Goal: Task Accomplishment & Management: Manage account settings

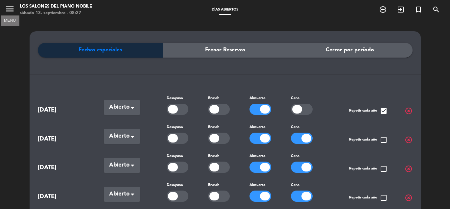
click at [11, 11] on icon "menu" at bounding box center [10, 9] width 10 height 10
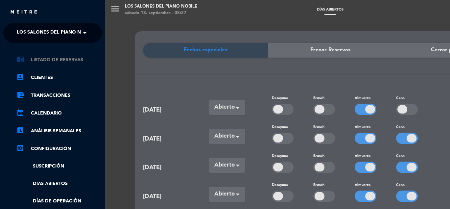
click at [75, 60] on link "chrome_reader_mode Listado de Reservas" at bounding box center [58, 60] width 85 height 8
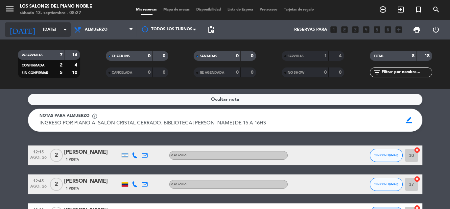
click at [57, 29] on input "[DATE]" at bounding box center [68, 29] width 56 height 11
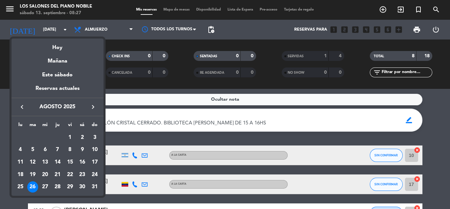
click at [91, 106] on icon "keyboard_arrow_right" at bounding box center [93, 107] width 8 height 8
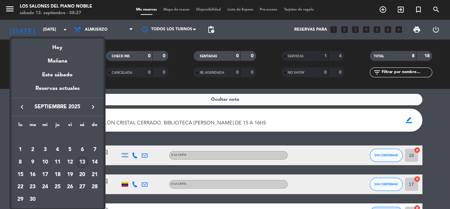
click at [83, 160] on div "13" at bounding box center [82, 161] width 11 height 11
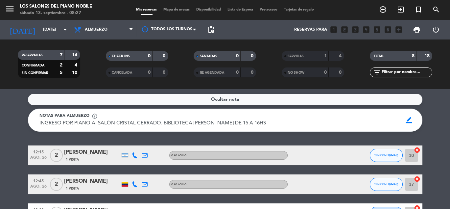
type input "[DATE]"
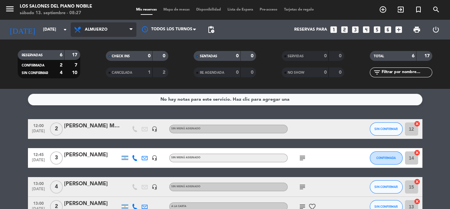
click at [122, 28] on span "Almuerzo" at bounding box center [104, 29] width 66 height 14
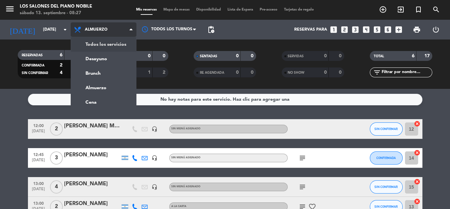
click at [116, 45] on div "menu Los Salones del Piano [PERSON_NAME] [DATE] 13. septiembre - 08:27 Mis rese…" at bounding box center [225, 44] width 450 height 89
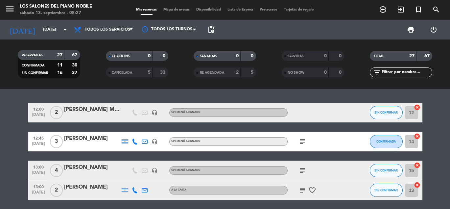
click at [301, 140] on icon "subject" at bounding box center [302, 141] width 8 height 8
click at [93, 137] on div "[PERSON_NAME]" at bounding box center [92, 138] width 56 height 9
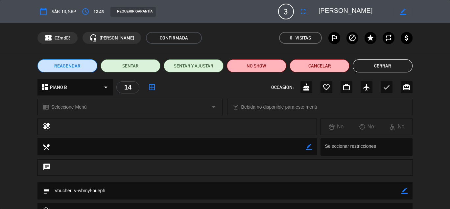
click at [376, 68] on button "Cerrar" at bounding box center [383, 65] width 60 height 13
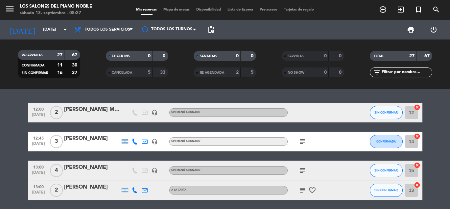
click at [299, 168] on icon "subject" at bounding box center [302, 170] width 8 height 8
click at [319, 165] on div "subject CARGAR A PM PAE" at bounding box center [316, 169] width 59 height 19
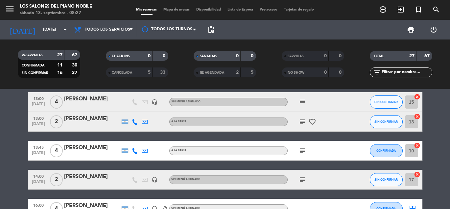
scroll to position [68, 0]
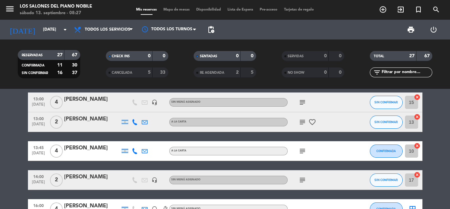
click at [302, 122] on icon "subject" at bounding box center [302, 122] width 8 height 8
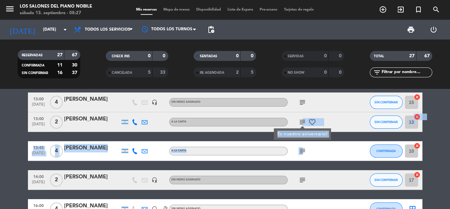
drag, startPoint x: 302, startPoint y: 122, endPoint x: 302, endPoint y: 145, distance: 23.3
drag, startPoint x: 302, startPoint y: 145, endPoint x: 301, endPoint y: 149, distance: 4.0
click at [301, 149] on icon "subject" at bounding box center [302, 151] width 8 height 8
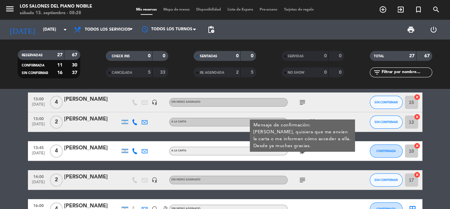
click at [333, 153] on div "subject Mensaje de confirmación: [PERSON_NAME], quisiera que me envíen la carta…" at bounding box center [316, 150] width 59 height 19
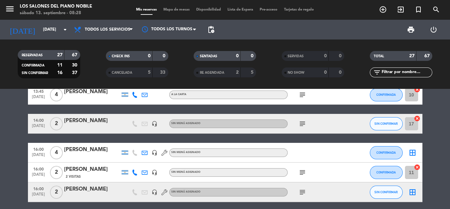
scroll to position [124, 0]
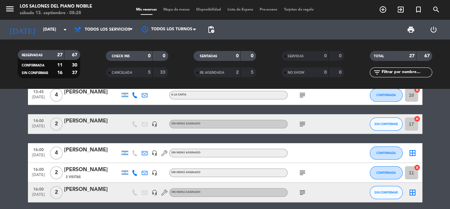
click at [300, 121] on icon "subject" at bounding box center [302, 124] width 8 height 8
click at [303, 170] on icon "subject" at bounding box center [302, 173] width 8 height 8
click at [323, 172] on div "subject son dos personas mayores" at bounding box center [316, 172] width 59 height 19
click at [302, 192] on icon "subject" at bounding box center [302, 192] width 8 height 8
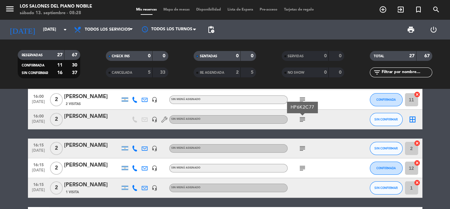
scroll to position [197, 0]
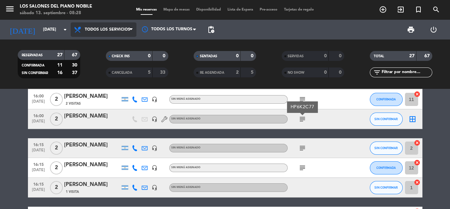
click at [120, 27] on span "Todos los servicios" at bounding box center [104, 29] width 66 height 14
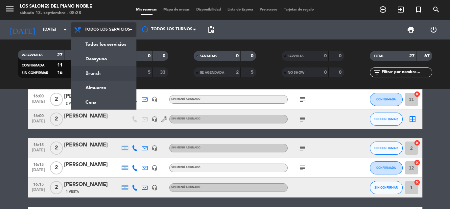
click at [110, 73] on div "menu Los Salones del Piano [PERSON_NAME] [DATE] 13. septiembre - 08:28 Mis rese…" at bounding box center [225, 44] width 450 height 89
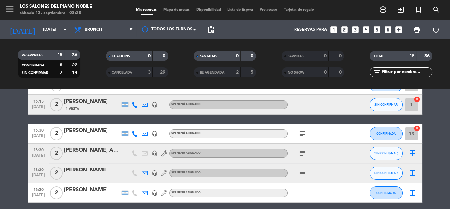
scroll to position [130, 0]
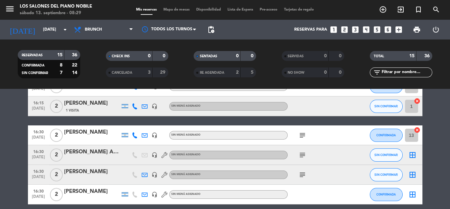
click at [303, 134] on icon "subject" at bounding box center [302, 135] width 8 height 8
click at [302, 156] on icon "subject" at bounding box center [302, 155] width 8 height 8
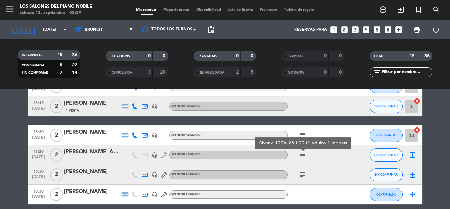
click at [301, 152] on icon "subject" at bounding box center [302, 155] width 8 height 8
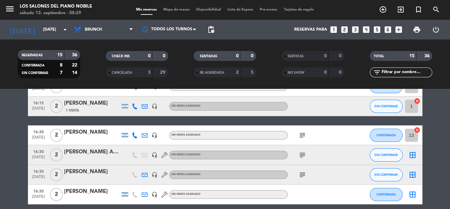
click at [302, 172] on icon "subject" at bounding box center [302, 175] width 8 height 8
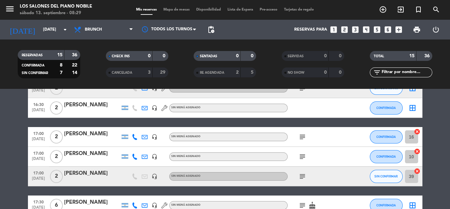
scroll to position [220, 0]
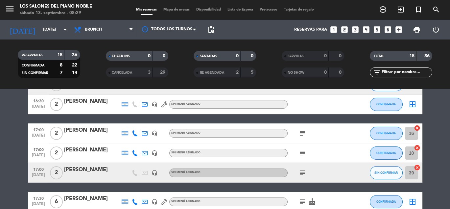
click at [303, 130] on icon "subject" at bounding box center [302, 133] width 8 height 8
click at [301, 151] on icon "subject" at bounding box center [302, 153] width 8 height 8
click at [300, 171] on icon "subject" at bounding box center [302, 173] width 8 height 8
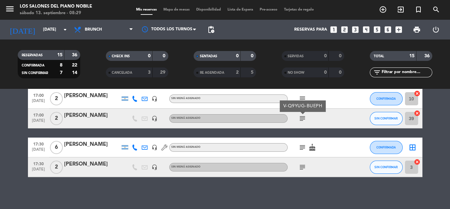
scroll to position [275, 0]
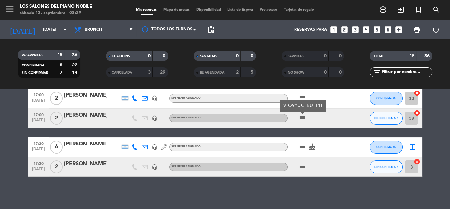
click at [301, 143] on icon "subject" at bounding box center [302, 147] width 8 height 8
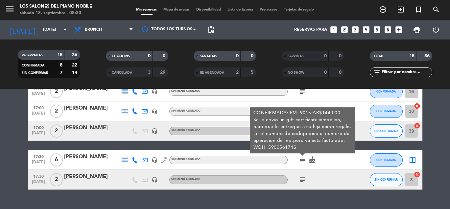
scroll to position [261, 0]
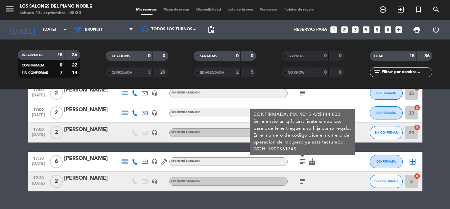
click at [301, 179] on icon "subject" at bounding box center [302, 181] width 8 height 8
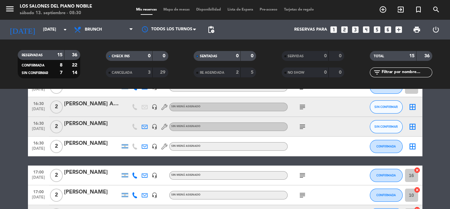
scroll to position [275, 0]
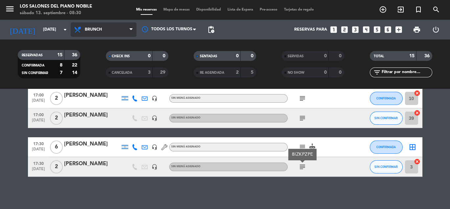
click at [115, 32] on span "Brunch" at bounding box center [104, 29] width 66 height 14
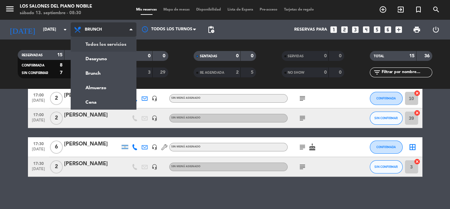
click at [117, 45] on div "menu Los Salones del Piano [PERSON_NAME] [DATE] 13. septiembre - 08:30 Mis rese…" at bounding box center [225, 44] width 450 height 89
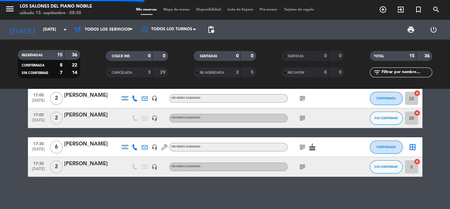
scroll to position [259, 0]
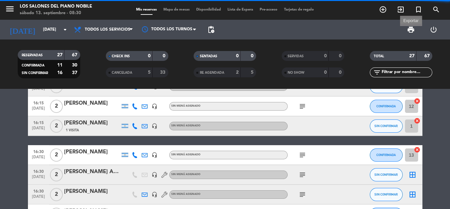
click at [412, 29] on span "print" at bounding box center [411, 30] width 8 height 8
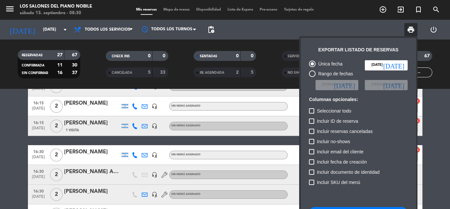
click at [341, 25] on div at bounding box center [225, 104] width 450 height 209
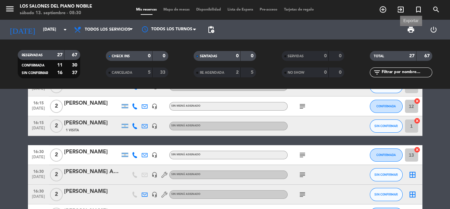
click at [411, 28] on span "print" at bounding box center [411, 30] width 8 height 8
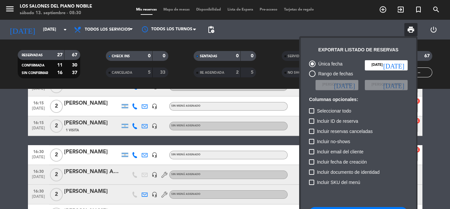
click at [336, 110] on span "Seleccionar todo" at bounding box center [334, 111] width 34 height 8
click at [311, 113] on input "Seleccionar todo" at bounding box center [311, 113] width 0 height 0
checkbox input "true"
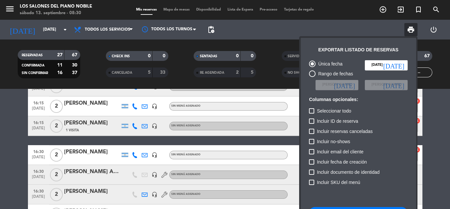
checkbox input "true"
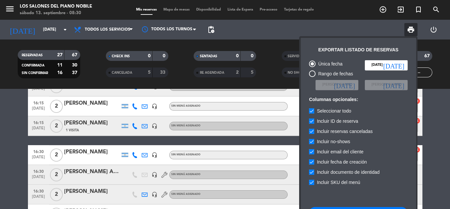
click at [336, 110] on span "Seleccionar todo" at bounding box center [334, 111] width 34 height 8
click at [311, 113] on input "Seleccionar todo" at bounding box center [311, 113] width 0 height 0
checkbox input "false"
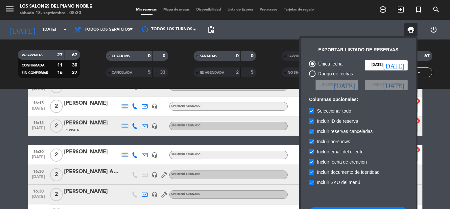
checkbox input "false"
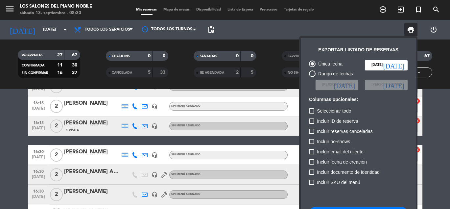
click at [261, 48] on div at bounding box center [225, 104] width 450 height 209
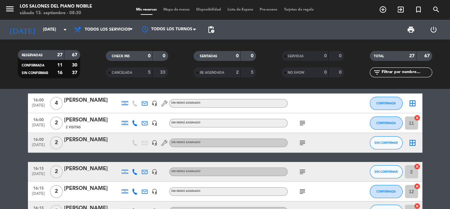
scroll to position [0, 0]
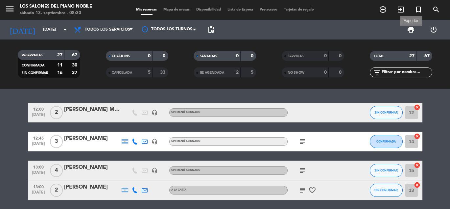
click at [408, 29] on span "print" at bounding box center [411, 30] width 8 height 8
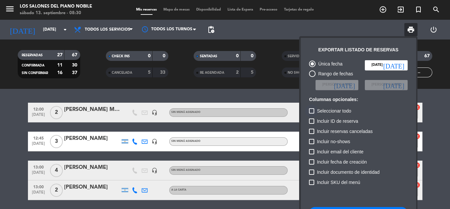
click at [313, 111] on div at bounding box center [311, 110] width 5 height 5
click at [311, 113] on input "Seleccionar todo" at bounding box center [311, 113] width 0 height 0
checkbox input "true"
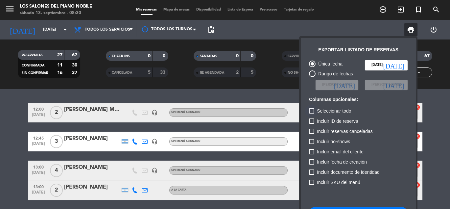
checkbox input "true"
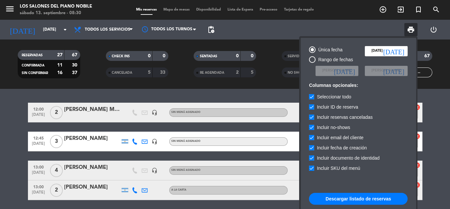
scroll to position [40, 0]
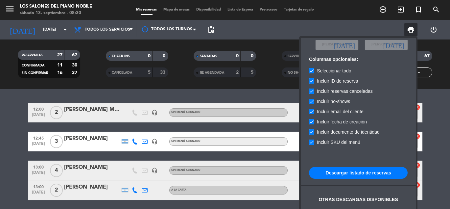
click at [369, 173] on button "Descargar listado de reservas" at bounding box center [358, 173] width 99 height 12
drag, startPoint x: 366, startPoint y: 171, endPoint x: 367, endPoint y: 163, distance: 7.6
click at [367, 163] on div "Única fecha [DATE] [DATE] Rango de fechas Elegir Fecha [DATE] Elegir Fecha [DAT…" at bounding box center [358, 123] width 105 height 213
click at [364, 172] on button "Descargar listado de reservas" at bounding box center [358, 173] width 99 height 12
click at [262, 82] on div at bounding box center [225, 104] width 450 height 209
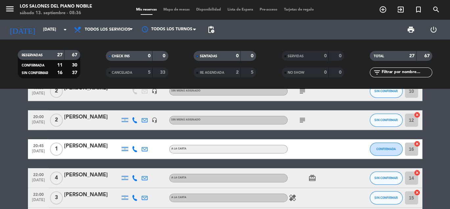
scroll to position [522, 0]
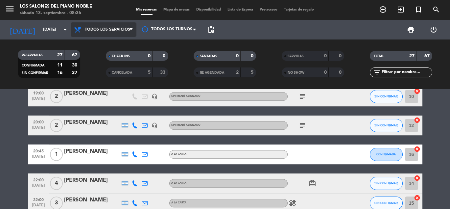
click at [122, 30] on span "Todos los servicios" at bounding box center [107, 29] width 45 height 5
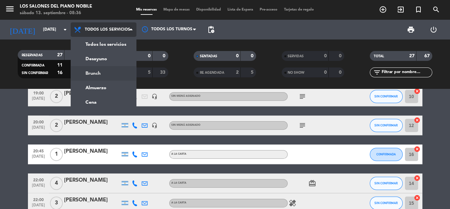
click at [102, 72] on div "menu Los Salones del Piano [PERSON_NAME] [DATE] 13. septiembre - 08:36 Mis rese…" at bounding box center [225, 44] width 450 height 89
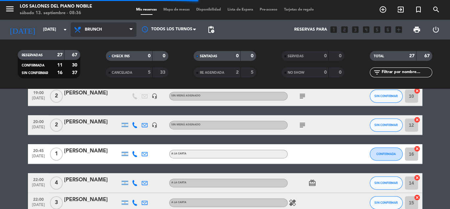
scroll to position [275, 0]
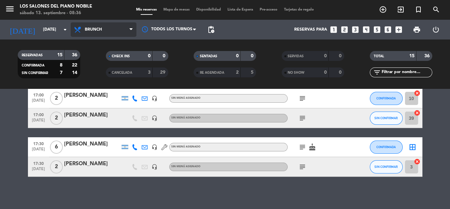
click at [100, 27] on span "Brunch" at bounding box center [93, 29] width 17 height 5
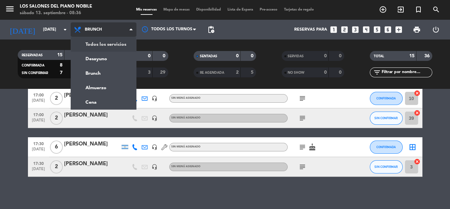
click at [98, 27] on span "Brunch" at bounding box center [93, 29] width 17 height 5
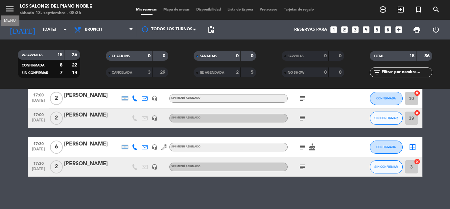
click at [8, 9] on icon "menu" at bounding box center [10, 9] width 10 height 10
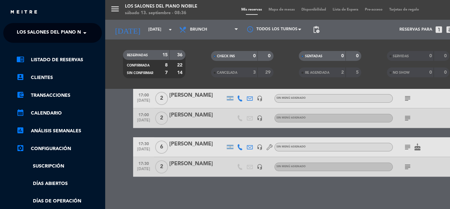
click at [82, 31] on span at bounding box center [86, 33] width 11 height 14
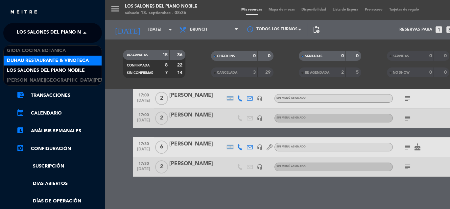
click at [61, 59] on span "Duhau Restaurante & Vinoteca" at bounding box center [48, 61] width 82 height 8
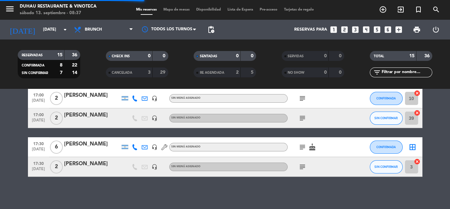
scroll to position [0, 0]
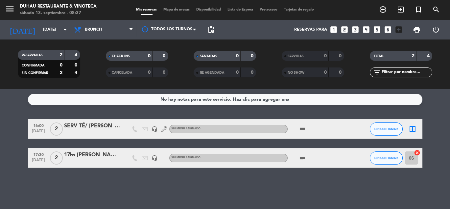
click at [299, 128] on icon "subject" at bounding box center [302, 129] width 8 height 8
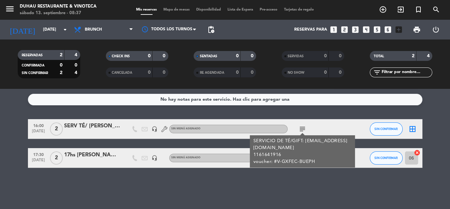
click at [330, 190] on div "No hay notas para este servicio. Haz clic para agregar una 16:00 [DATE] 2 SERV …" at bounding box center [225, 149] width 450 height 120
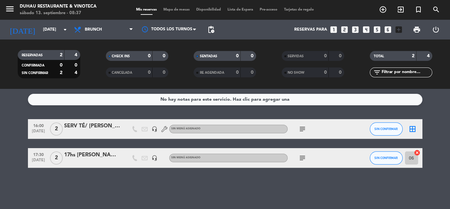
click at [304, 158] on icon "subject" at bounding box center [302, 158] width 8 height 8
click at [286, 185] on div "No hay notas para este servicio. Haz clic para agregar una 16:00 [DATE] 2 SERV …" at bounding box center [225, 149] width 450 height 120
click at [303, 156] on icon "subject" at bounding box center [302, 158] width 8 height 8
click at [254, 188] on div "No hay notas para este servicio. Haz clic para agregar una 16:00 [DATE] 2 SERV …" at bounding box center [225, 149] width 450 height 120
click at [93, 150] on div "17:30 [DATE] 2 17hs [PERSON_NAME] ES TE DE LA TARDE headset_mic Sin menú asigna…" at bounding box center [225, 158] width 394 height 20
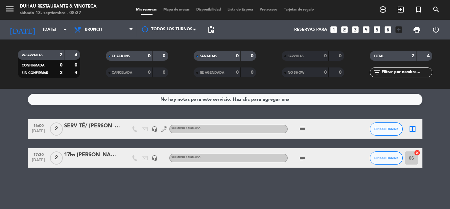
click at [92, 155] on div "17hs [PERSON_NAME] ES TE DE LA TARDE" at bounding box center [92, 154] width 56 height 9
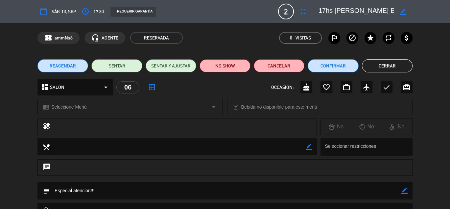
click at [380, 68] on button "Cerrar" at bounding box center [387, 65] width 51 height 13
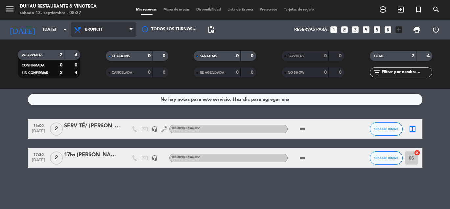
click at [110, 28] on span "Brunch" at bounding box center [104, 29] width 66 height 14
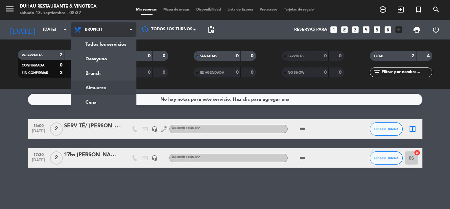
click at [99, 91] on ng-component "menu [PERSON_NAME] Restaurante & Vinoteca [DATE] 13. septiembre - 08:37 Mis res…" at bounding box center [225, 104] width 450 height 209
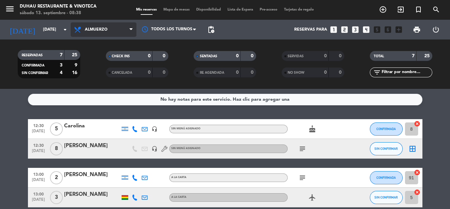
click at [105, 31] on span "Almuerzo" at bounding box center [96, 29] width 23 height 5
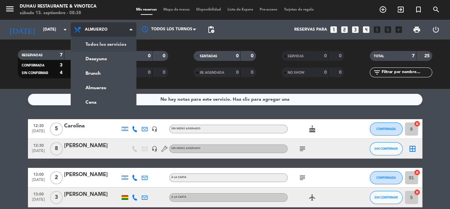
click at [112, 45] on div "menu [PERSON_NAME] Restaurante & Vinoteca [DATE] 13. septiembre - 08:38 Mis res…" at bounding box center [225, 44] width 450 height 89
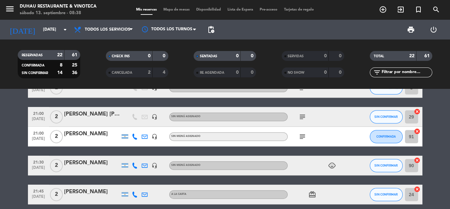
scroll to position [513, 0]
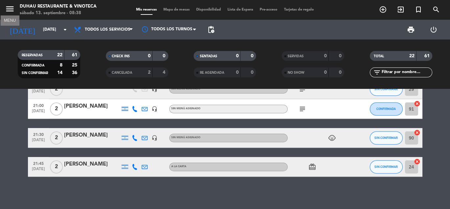
click at [9, 6] on icon "menu" at bounding box center [10, 9] width 10 height 10
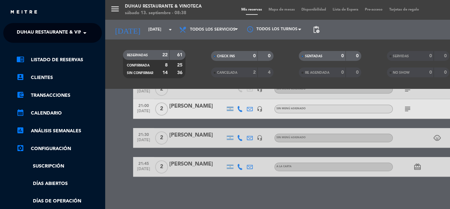
click at [78, 32] on span "Duhau Restaurante & Vinoteca" at bounding box center [58, 33] width 82 height 14
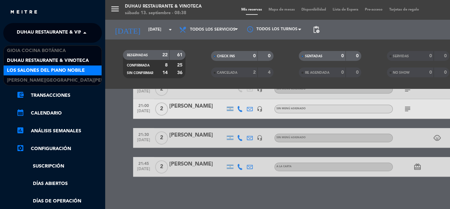
click at [52, 69] on span "Los Salones del Piano Nobile" at bounding box center [46, 71] width 78 height 8
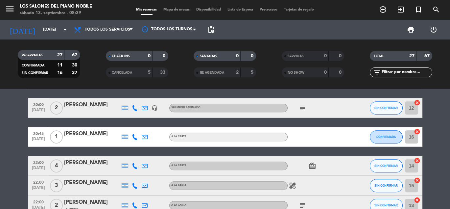
scroll to position [578, 0]
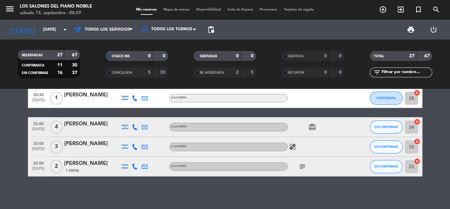
click at [293, 146] on icon "healing" at bounding box center [292, 147] width 8 height 8
click at [311, 147] on div "healing Evitar el ajo" at bounding box center [316, 146] width 59 height 19
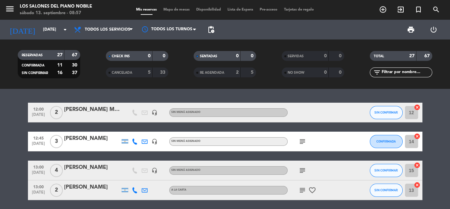
scroll to position [0, 0]
click at [129, 34] on span "Todos los servicios" at bounding box center [104, 29] width 66 height 14
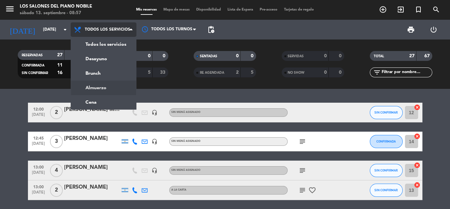
click at [113, 85] on div "menu Los Salones del Piano [PERSON_NAME] [DATE] 13. septiembre - 08:57 Mis rese…" at bounding box center [225, 44] width 450 height 89
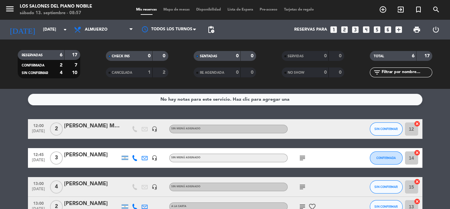
click at [300, 155] on icon "subject" at bounding box center [302, 158] width 8 height 8
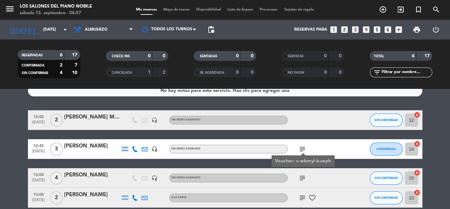
scroll to position [10, 0]
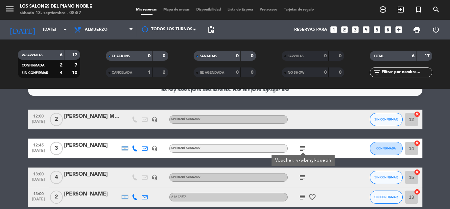
click at [301, 178] on icon "subject" at bounding box center [302, 177] width 8 height 8
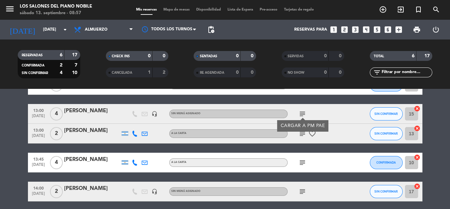
scroll to position [98, 0]
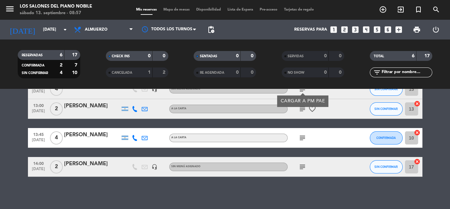
click at [302, 168] on icon "subject" at bounding box center [302, 167] width 8 height 8
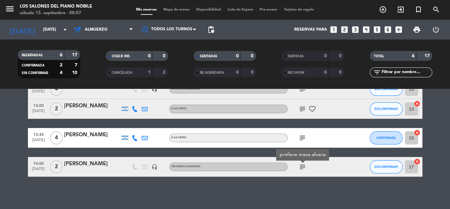
click at [303, 138] on icon "subject" at bounding box center [302, 138] width 8 height 8
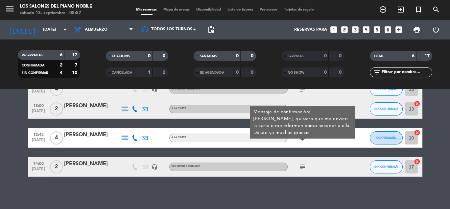
click at [354, 100] on div at bounding box center [356, 108] width 18 height 19
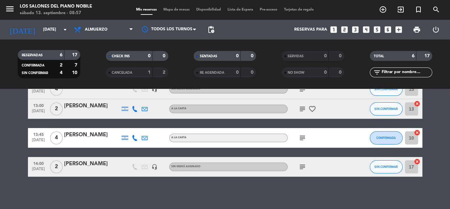
click at [302, 106] on icon "subject" at bounding box center [302, 109] width 8 height 8
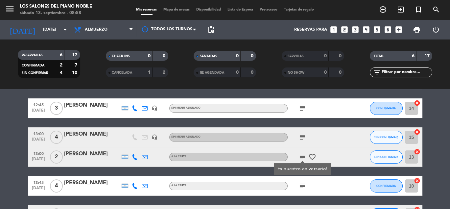
scroll to position [49, 0]
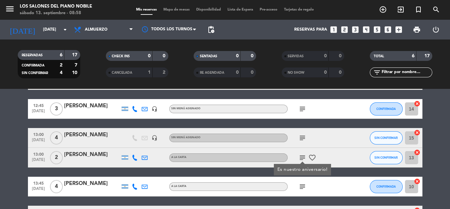
click at [301, 138] on icon "subject" at bounding box center [302, 138] width 8 height 8
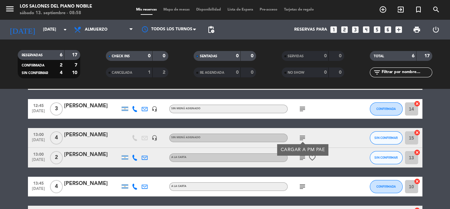
click at [88, 134] on div "[PERSON_NAME]" at bounding box center [92, 134] width 56 height 9
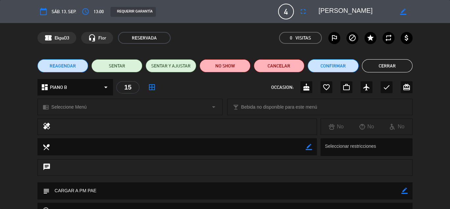
scroll to position [73, 0]
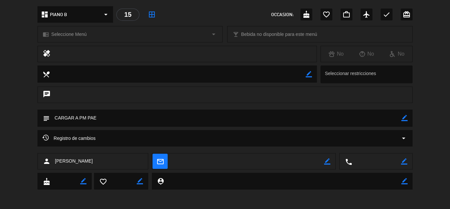
click at [183, 19] on div "dashboard PIANO B arrow_drop_down 15 border_all OCCASION: cake favorite_border …" at bounding box center [224, 14] width 375 height 16
click at [433, 142] on div "Registro de cambios arrow_drop_down" at bounding box center [225, 141] width 450 height 23
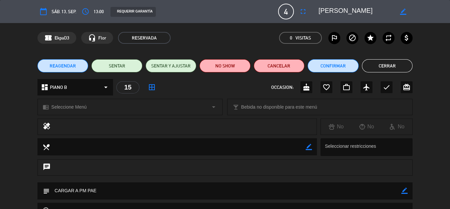
click at [390, 69] on button "Cerrar" at bounding box center [387, 65] width 51 height 13
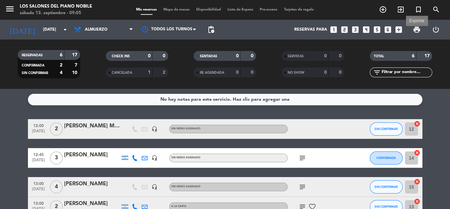
click at [415, 31] on span "print" at bounding box center [417, 30] width 8 height 8
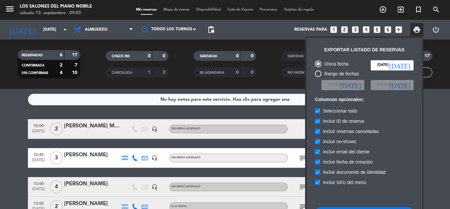
click at [105, 37] on div at bounding box center [225, 104] width 450 height 209
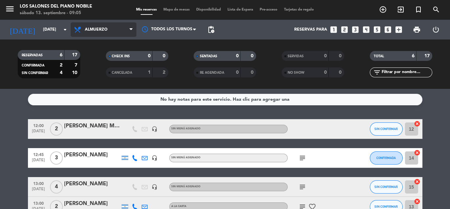
click at [107, 34] on span "Almuerzo" at bounding box center [104, 29] width 66 height 14
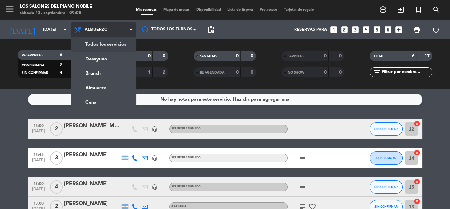
click at [107, 43] on div "menu Los Salones del Piano [PERSON_NAME] [DATE] 13. septiembre - 09:05 Mis rese…" at bounding box center [225, 44] width 450 height 89
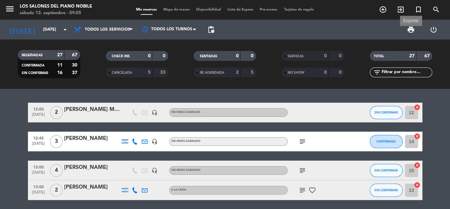
click at [411, 27] on span "print" at bounding box center [411, 30] width 8 height 8
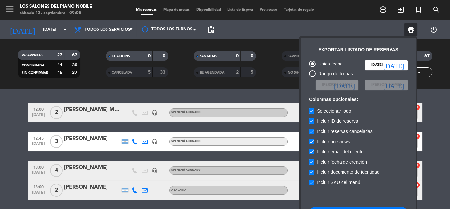
scroll to position [40, 0]
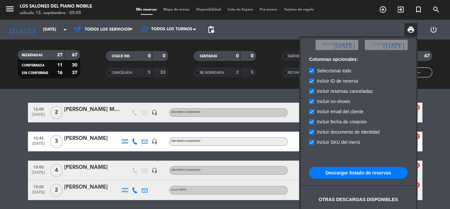
click at [314, 104] on label "Incluir no-shows" at bounding box center [329, 101] width 41 height 8
click at [311, 104] on input "Incluir no-shows" at bounding box center [311, 104] width 0 height 0
checkbox input "false"
click at [313, 94] on label "Incluir reservas canceladas" at bounding box center [341, 91] width 64 height 8
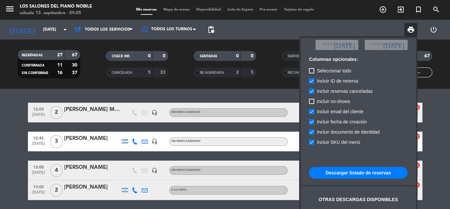
click at [311, 94] on input "Incluir reservas canceladas" at bounding box center [311, 94] width 0 height 0
checkbox input "false"
click at [311, 83] on div at bounding box center [311, 80] width 5 height 5
click at [311, 83] on input "Incluir ID de reserva" at bounding box center [311, 83] width 0 height 0
checkbox input "false"
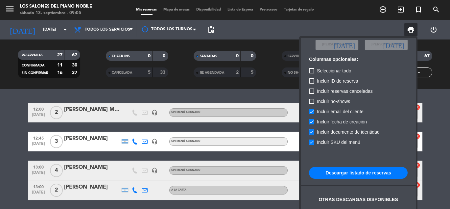
click at [313, 134] on div at bounding box center [311, 131] width 5 height 5
click at [311, 134] on input "Incluir documento de identidad" at bounding box center [311, 134] width 0 height 0
checkbox input "false"
click at [344, 172] on button "Descargar listado de reservas" at bounding box center [358, 173] width 99 height 12
click at [10, 7] on div at bounding box center [225, 104] width 450 height 209
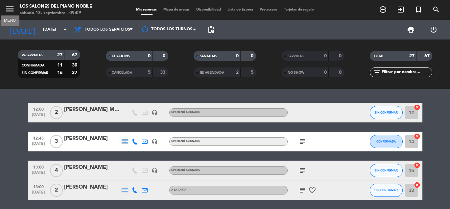
click at [10, 7] on icon "menu" at bounding box center [10, 9] width 10 height 10
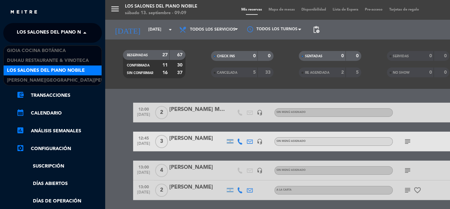
click at [36, 31] on span "Los Salones del Piano Nobile" at bounding box center [56, 33] width 78 height 14
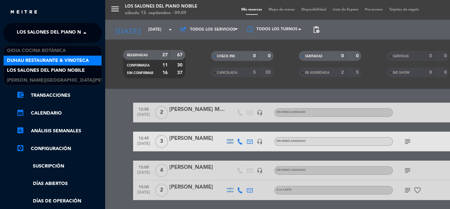
click at [37, 57] on span "Duhau Restaurante & Vinoteca" at bounding box center [48, 61] width 82 height 8
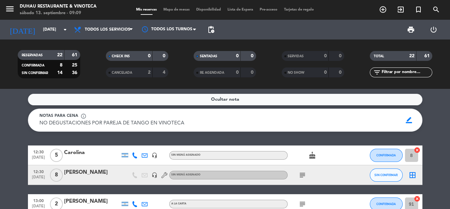
click at [415, 31] on span "print" at bounding box center [410, 29] width 13 height 13
click at [413, 31] on span "print" at bounding box center [411, 30] width 8 height 8
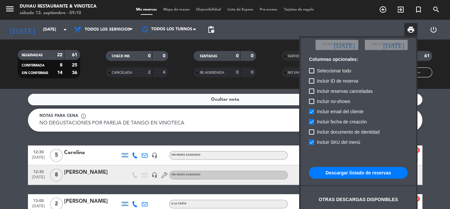
click at [342, 172] on button "Descargar listado de reservas" at bounding box center [358, 173] width 99 height 12
click at [438, 68] on div at bounding box center [225, 104] width 450 height 209
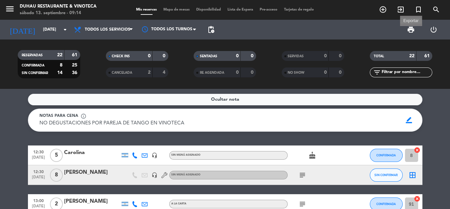
click at [412, 28] on span "print" at bounding box center [411, 30] width 8 height 8
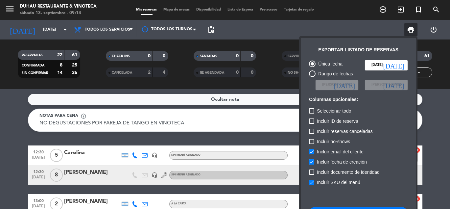
click at [318, 112] on span "Seleccionar todo" at bounding box center [334, 111] width 34 height 8
click at [311, 113] on input "Seleccionar todo" at bounding box center [311, 113] width 0 height 0
checkbox input "true"
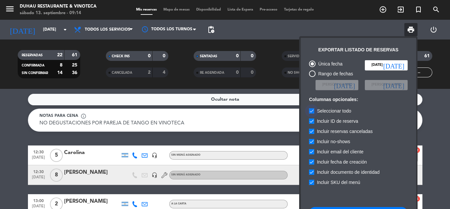
checkbox input "true"
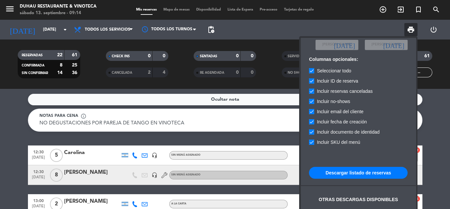
click at [346, 174] on button "Descargar listado de reservas" at bounding box center [358, 173] width 99 height 12
click at [8, 6] on div at bounding box center [225, 104] width 450 height 209
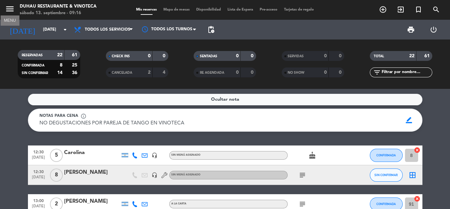
click at [8, 6] on icon "menu" at bounding box center [10, 9] width 10 height 10
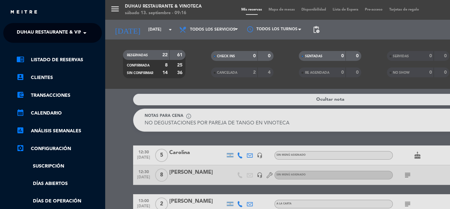
click at [22, 33] on span "Duhau Restaurante & Vinoteca" at bounding box center [58, 33] width 82 height 14
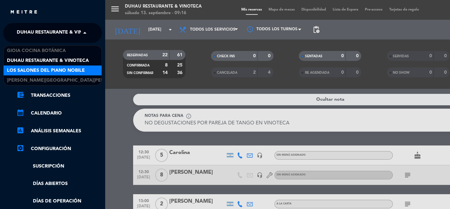
click at [25, 67] on span "Los Salones del Piano Nobile" at bounding box center [46, 71] width 78 height 8
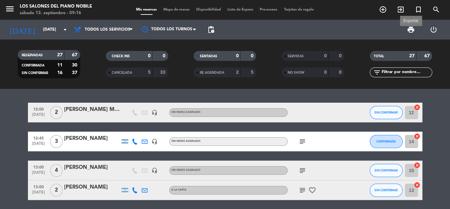
click at [409, 27] on span "print" at bounding box center [411, 30] width 8 height 8
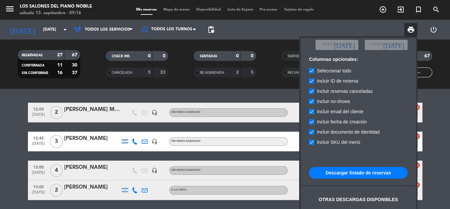
click at [341, 170] on button "Descargar listado de reservas" at bounding box center [358, 173] width 99 height 12
click at [219, 82] on div at bounding box center [225, 104] width 450 height 209
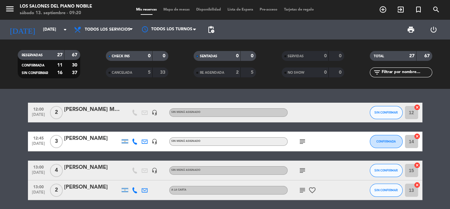
click at [300, 141] on icon "subject" at bounding box center [302, 141] width 8 height 8
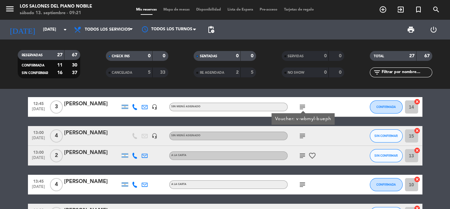
scroll to position [58, 0]
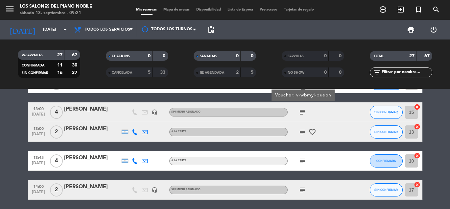
click at [302, 113] on icon "subject" at bounding box center [302, 112] width 8 height 8
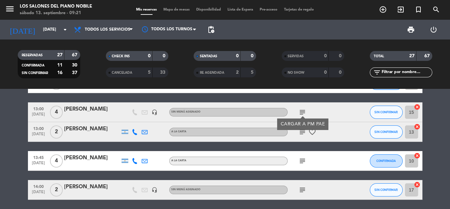
click at [152, 112] on icon "headset_mic" at bounding box center [154, 112] width 6 height 6
click at [300, 130] on icon "subject" at bounding box center [302, 132] width 8 height 8
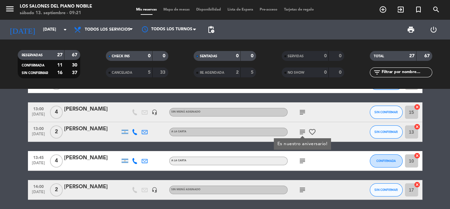
click at [300, 162] on icon "subject" at bounding box center [302, 161] width 8 height 8
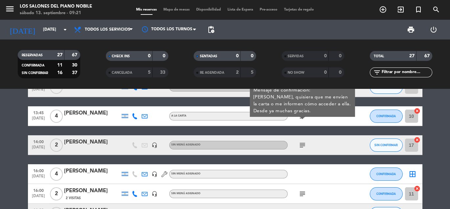
scroll to position [107, 0]
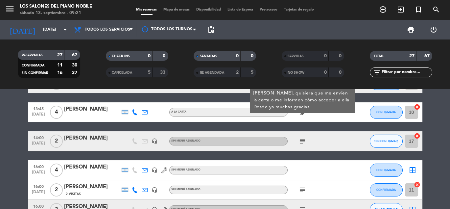
click at [300, 143] on icon "subject" at bounding box center [302, 141] width 8 height 8
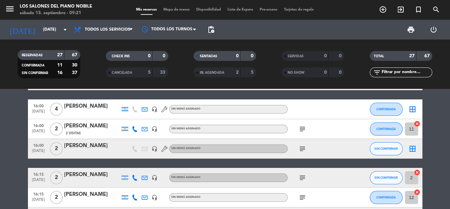
scroll to position [168, 0]
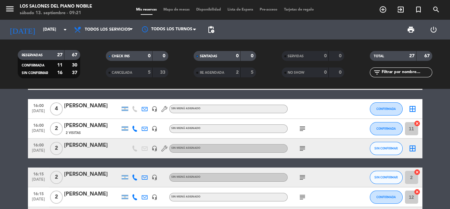
click at [302, 130] on icon "subject" at bounding box center [302, 129] width 8 height 8
click at [301, 146] on icon "subject" at bounding box center [302, 148] width 8 height 8
click at [304, 178] on icon "subject" at bounding box center [302, 177] width 8 height 8
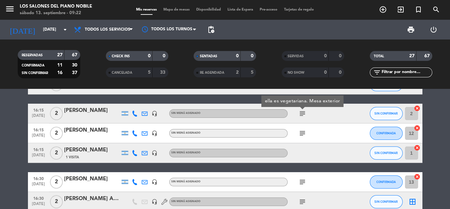
scroll to position [231, 0]
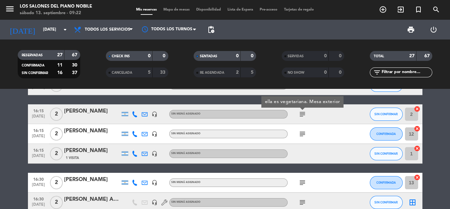
click at [302, 137] on icon "subject" at bounding box center [302, 134] width 8 height 8
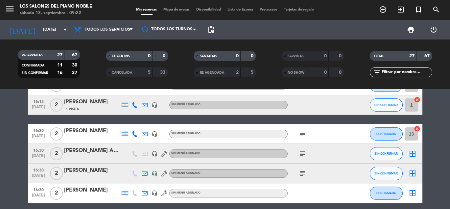
scroll to position [287, 0]
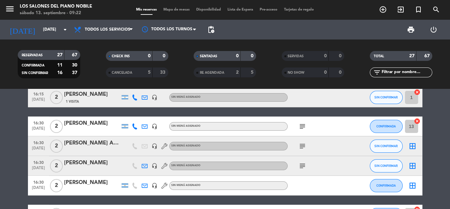
click at [302, 126] on icon "subject" at bounding box center [302, 126] width 8 height 8
click at [303, 142] on icon "subject" at bounding box center [302, 146] width 8 height 8
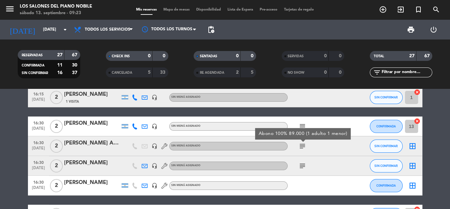
click at [157, 143] on div "headset_mic" at bounding box center [154, 145] width 10 height 19
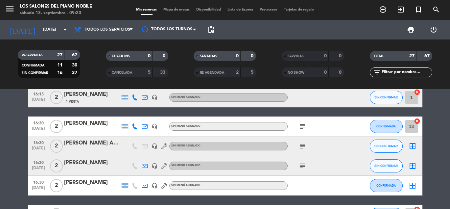
click at [156, 143] on icon "headset_mic" at bounding box center [154, 146] width 6 height 6
click at [303, 147] on icon "subject" at bounding box center [302, 146] width 8 height 8
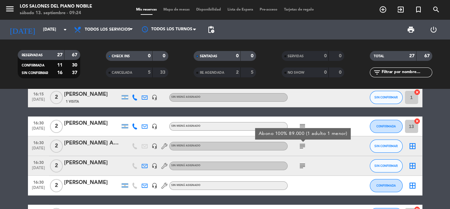
click at [302, 163] on icon "subject" at bounding box center [302, 166] width 8 height 8
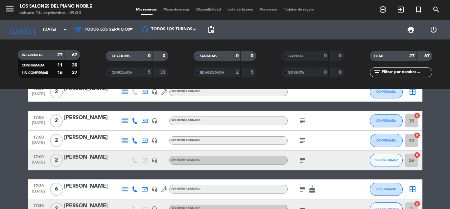
scroll to position [384, 0]
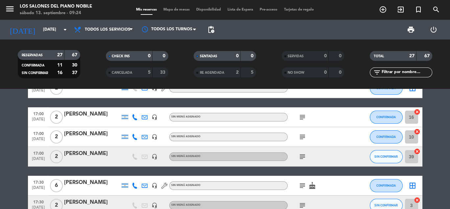
click at [301, 117] on icon "subject" at bounding box center [302, 117] width 8 height 8
click at [301, 133] on icon "subject" at bounding box center [302, 137] width 8 height 8
click at [304, 159] on icon "subject" at bounding box center [302, 156] width 8 height 8
click at [302, 184] on icon "subject" at bounding box center [302, 185] width 8 height 8
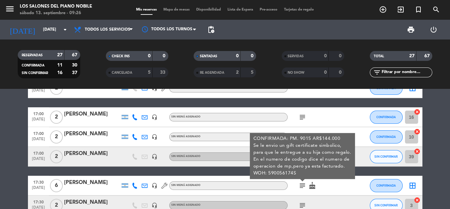
click at [302, 201] on icon "subject" at bounding box center [302, 205] width 8 height 8
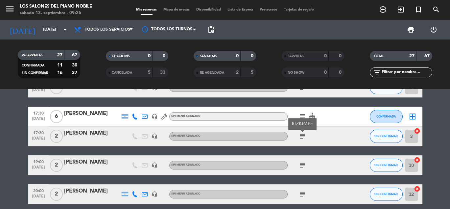
scroll to position [457, 0]
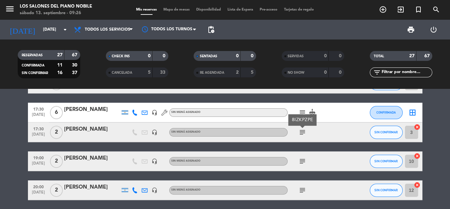
click at [303, 162] on icon "subject" at bounding box center [302, 161] width 8 height 8
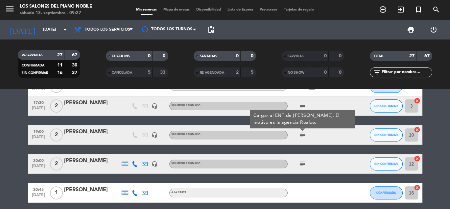
scroll to position [511, 0]
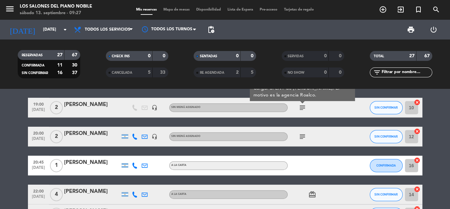
click at [302, 137] on icon "subject" at bounding box center [302, 136] width 8 height 8
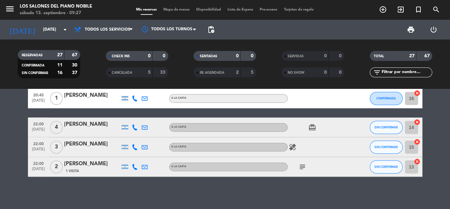
scroll to position [578, 0]
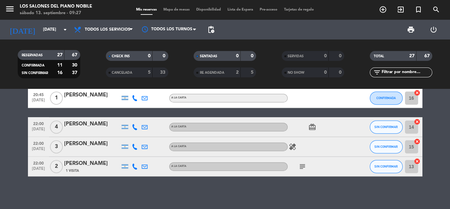
click at [302, 168] on icon "subject" at bounding box center [302, 166] width 8 height 8
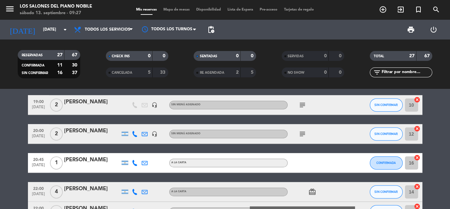
scroll to position [513, 0]
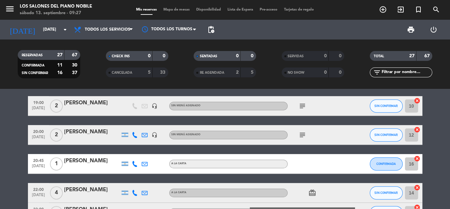
click at [301, 137] on icon "subject" at bounding box center [302, 135] width 8 height 8
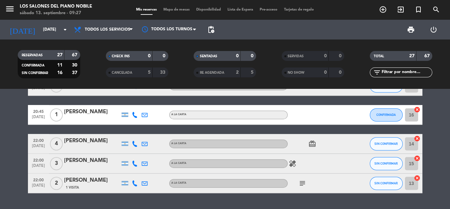
scroll to position [554, 0]
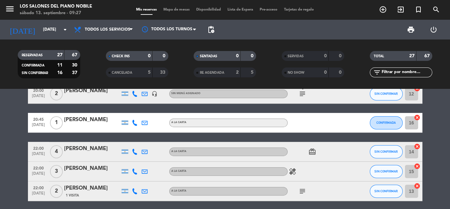
click at [292, 170] on icon "healing" at bounding box center [292, 171] width 8 height 8
drag, startPoint x: 292, startPoint y: 170, endPoint x: 436, endPoint y: 92, distance: 163.6
click at [81, 28] on icon at bounding box center [79, 30] width 10 height 8
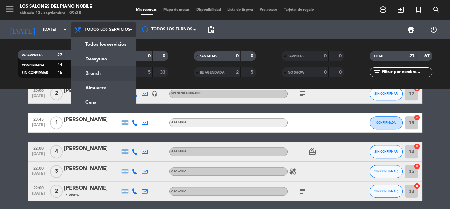
click at [93, 77] on div "menu Los Salones del Piano [PERSON_NAME] [DATE] 13. septiembre - 09:28 Mis rese…" at bounding box center [225, 44] width 450 height 89
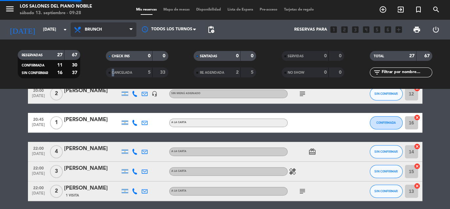
click at [93, 77] on filter-checkbox "CANCELADA 5 33" at bounding box center [137, 72] width 88 height 10
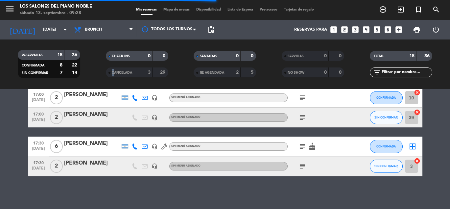
scroll to position [275, 0]
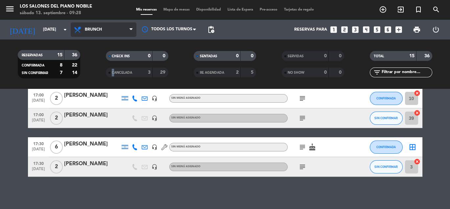
click at [124, 24] on span "Brunch" at bounding box center [104, 29] width 66 height 14
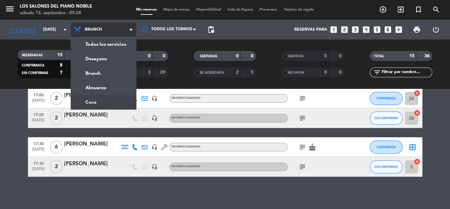
click at [101, 98] on ng-component "menu Los Salones del Piano [PERSON_NAME] [DATE] 13. septiembre - 09:28 Mis rese…" at bounding box center [225, 104] width 450 height 209
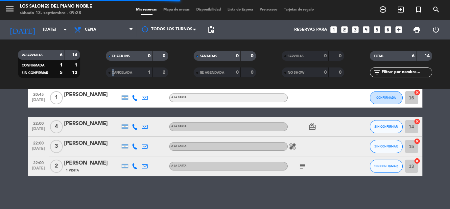
scroll to position [88, 0]
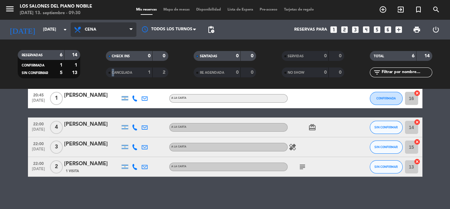
click at [95, 31] on span "Cena" at bounding box center [90, 29] width 11 height 5
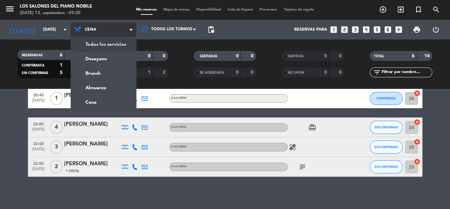
click at [96, 39] on div "menu Los Salones del Piano [PERSON_NAME] [DATE] 13. septiembre - 09:30 Mis rese…" at bounding box center [225, 44] width 450 height 89
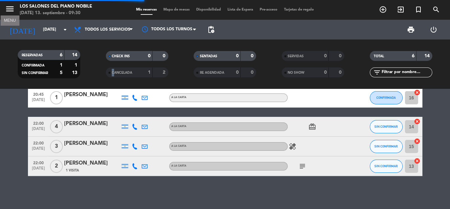
scroll to position [72, 0]
click at [14, 12] on icon "menu" at bounding box center [10, 9] width 10 height 10
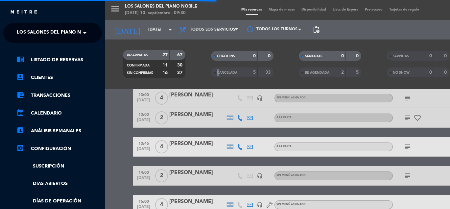
scroll to position [554, 0]
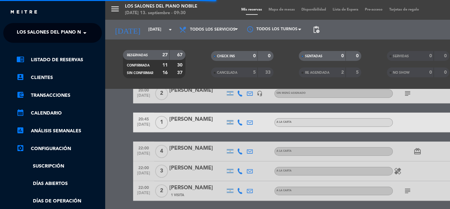
click at [31, 32] on span "Los Salones del Piano Nobile" at bounding box center [56, 33] width 78 height 14
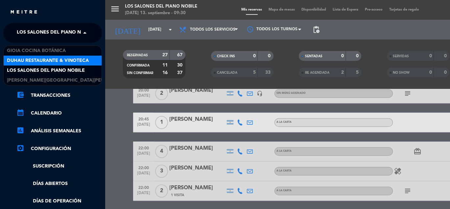
click at [30, 58] on span "Duhau Restaurante & Vinoteca" at bounding box center [48, 61] width 82 height 8
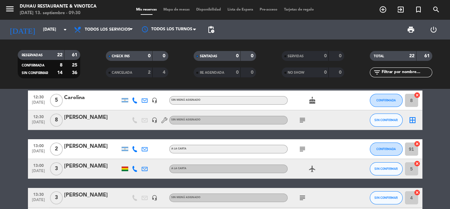
scroll to position [0, 0]
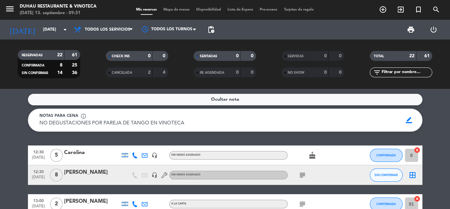
click at [302, 174] on icon "subject" at bounding box center [302, 175] width 8 height 8
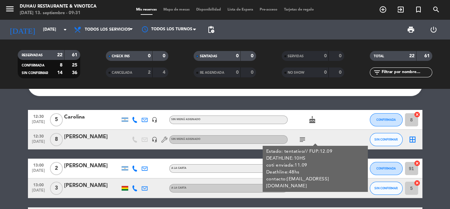
scroll to position [36, 0]
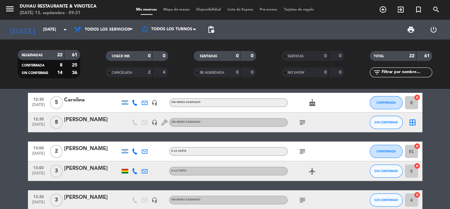
scroll to position [56, 0]
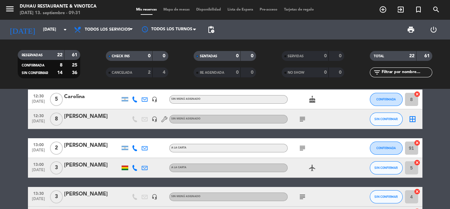
click at [301, 148] on icon "subject" at bounding box center [302, 148] width 8 height 8
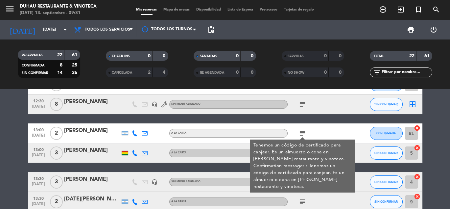
scroll to position [73, 0]
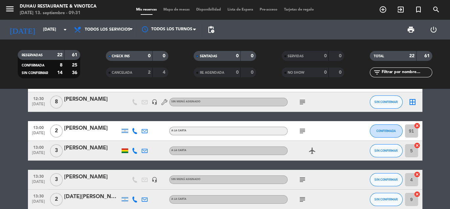
click at [302, 175] on icon "subject" at bounding box center [302, 179] width 8 height 8
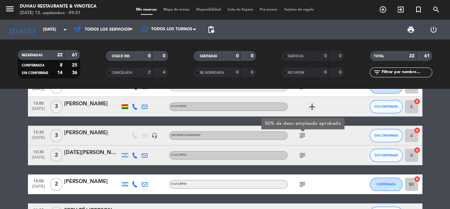
scroll to position [119, 0]
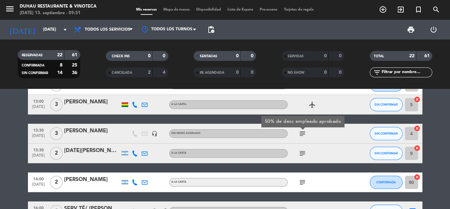
click at [152, 132] on icon "headset_mic" at bounding box center [154, 133] width 6 height 6
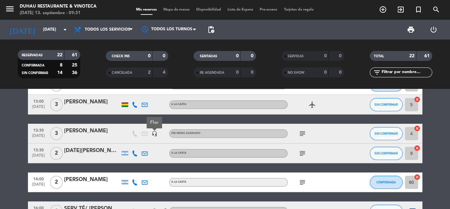
click at [301, 155] on icon "subject" at bounding box center [302, 153] width 8 height 8
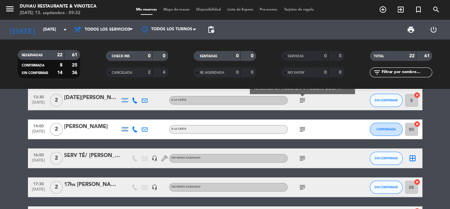
scroll to position [177, 0]
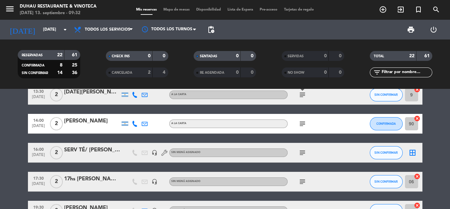
click at [305, 125] on icon "subject" at bounding box center [302, 124] width 8 height 8
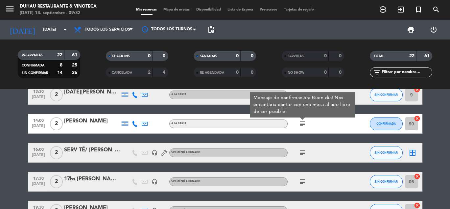
click at [301, 150] on icon "subject" at bounding box center [302, 153] width 8 height 8
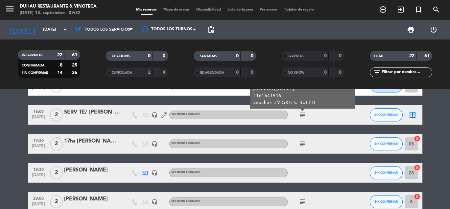
scroll to position [221, 0]
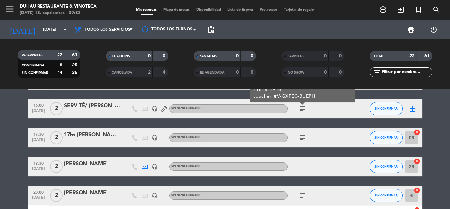
click at [302, 137] on icon "subject" at bounding box center [302, 137] width 8 height 8
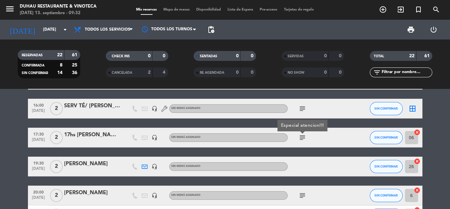
click at [95, 136] on div "17hs [PERSON_NAME] ES TE DE LA TARDE" at bounding box center [92, 134] width 56 height 9
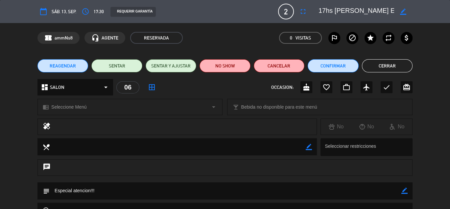
click at [400, 13] on icon "border_color" at bounding box center [403, 12] width 6 height 6
click at [388, 64] on button "Cerrar" at bounding box center [387, 65] width 51 height 13
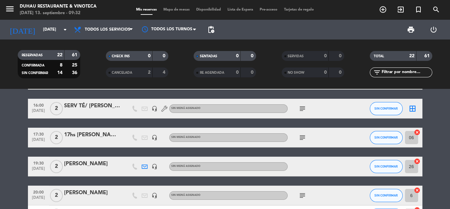
click at [155, 137] on icon "headset_mic" at bounding box center [154, 137] width 6 height 6
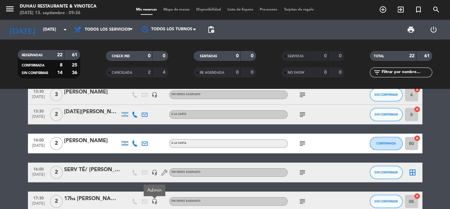
scroll to position [158, 0]
